Goal: Task Accomplishment & Management: Use online tool/utility

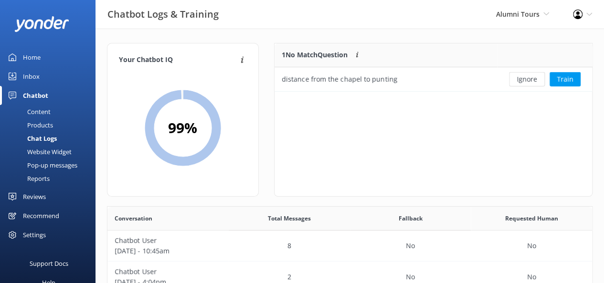
scroll to position [8, 8]
